Goal: Use online tool/utility: Utilize a website feature to perform a specific function

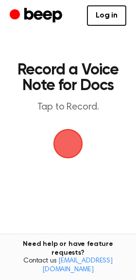
click at [68, 140] on span "button" at bounding box center [68, 143] width 33 height 33
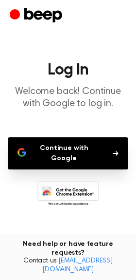
click at [75, 154] on button "Continue with Google" at bounding box center [68, 153] width 121 height 32
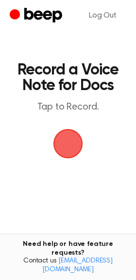
scroll to position [0, 0]
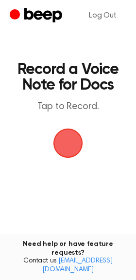
click at [76, 137] on span "button" at bounding box center [68, 143] width 33 height 33
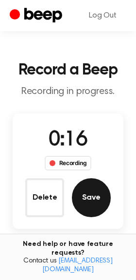
scroll to position [65, 0]
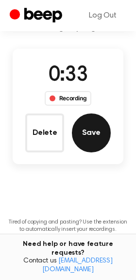
click at [77, 125] on button "Save" at bounding box center [91, 133] width 39 height 39
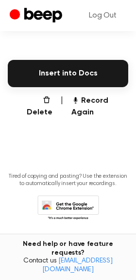
scroll to position [138, 0]
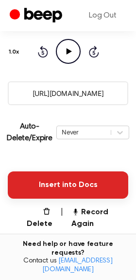
click at [93, 191] on button "Insert into Docs" at bounding box center [68, 185] width 121 height 27
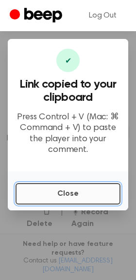
click at [92, 193] on button "Close" at bounding box center [68, 193] width 105 height 21
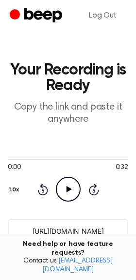
scroll to position [249, 0]
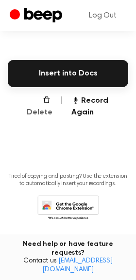
click at [35, 95] on button "Delete" at bounding box center [35, 106] width 33 height 23
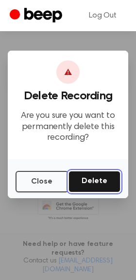
click at [89, 182] on button "Delete" at bounding box center [95, 181] width 52 height 21
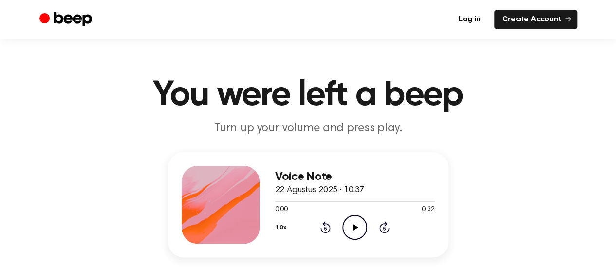
scroll to position [130, 0]
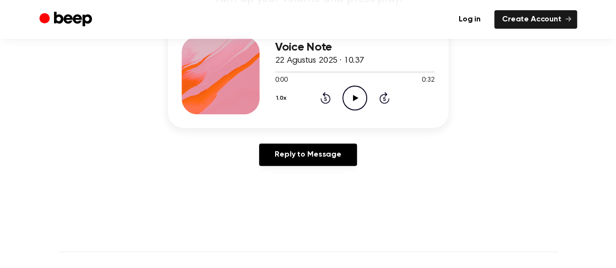
click at [362, 101] on icon "Play Audio" at bounding box center [355, 98] width 25 height 25
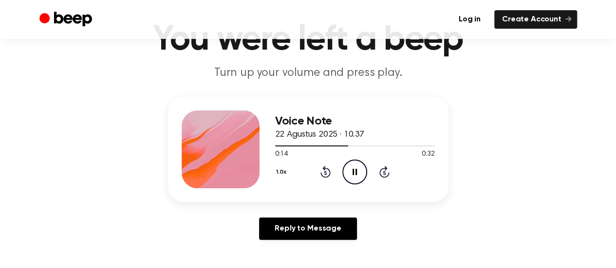
scroll to position [0, 0]
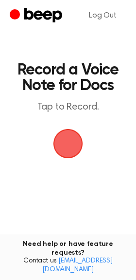
click at [76, 139] on span "button" at bounding box center [68, 143] width 27 height 27
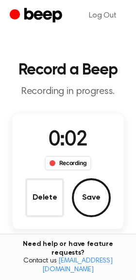
scroll to position [111, 0]
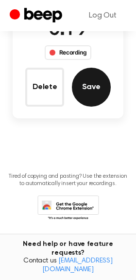
click at [80, 83] on button "Save" at bounding box center [91, 87] width 39 height 39
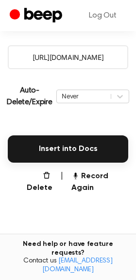
scroll to position [186, 0]
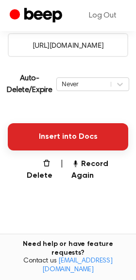
click at [51, 137] on button "Insert into Docs" at bounding box center [68, 136] width 121 height 27
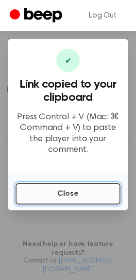
click at [71, 186] on button "Close" at bounding box center [68, 193] width 105 height 21
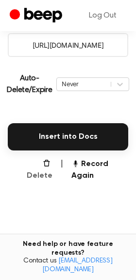
click at [42, 169] on button "Delete" at bounding box center [35, 169] width 33 height 23
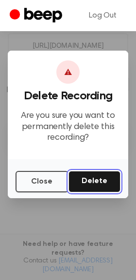
click at [95, 179] on button "Delete" at bounding box center [95, 181] width 52 height 21
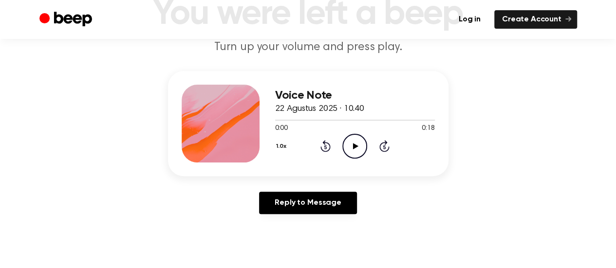
scroll to position [77, 0]
